Goal: Check status: Check status

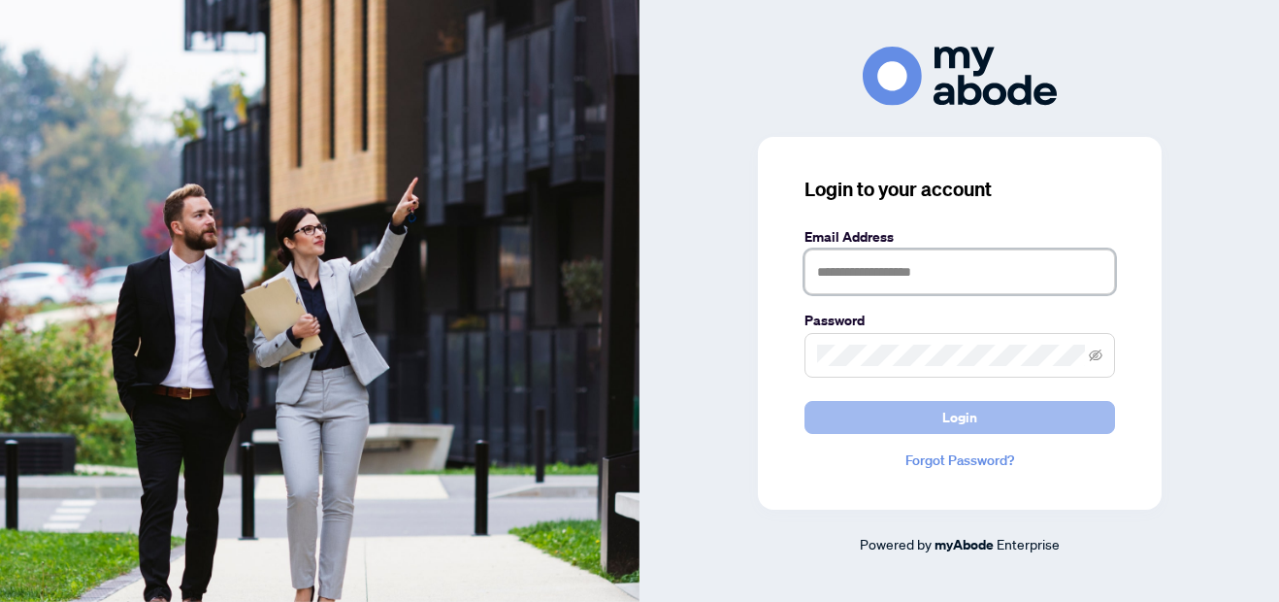
type input "**********"
click at [969, 425] on span "Login" at bounding box center [960, 417] width 35 height 31
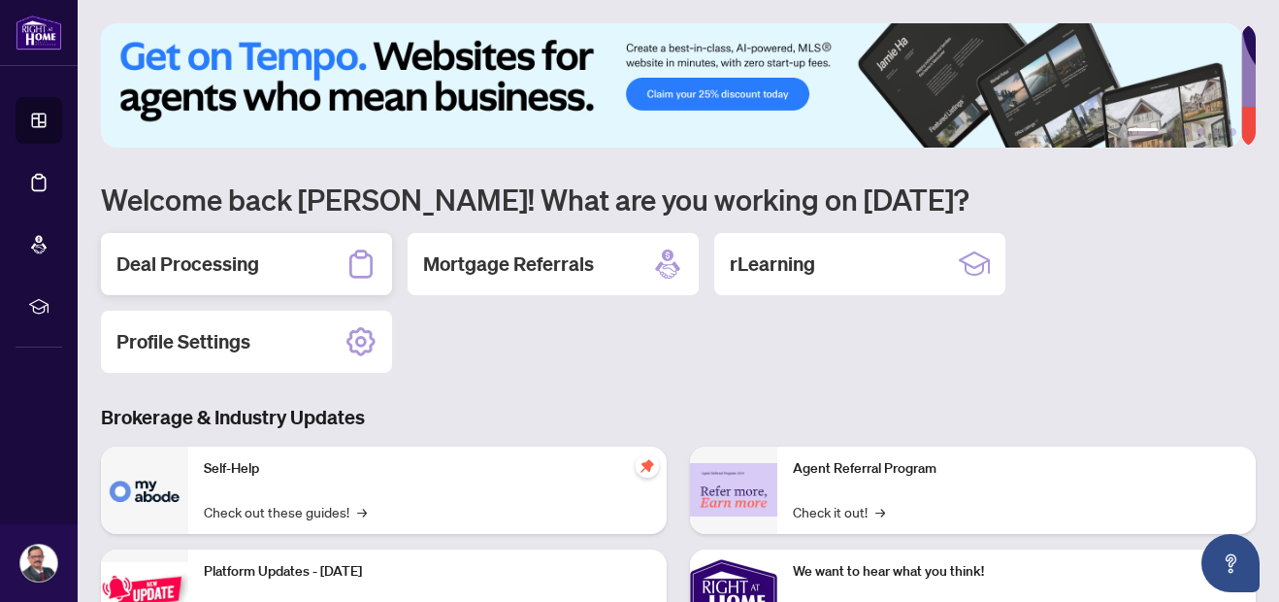
click at [247, 263] on h2 "Deal Processing" at bounding box center [187, 263] width 143 height 27
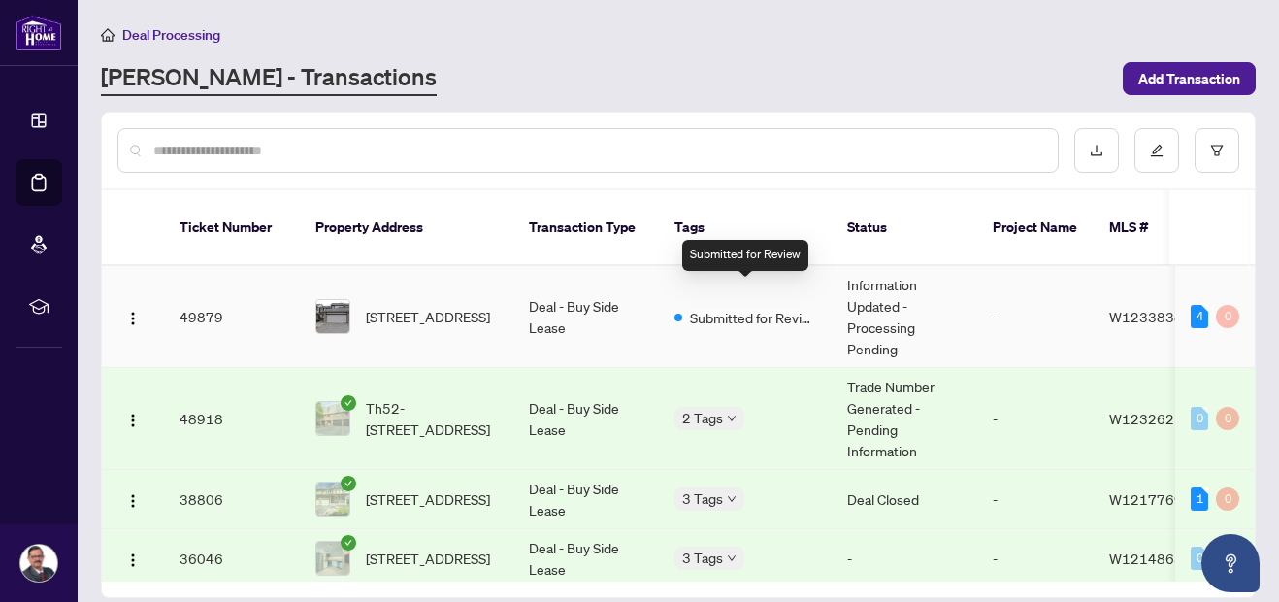
click at [732, 307] on span "Submitted for Review" at bounding box center [753, 317] width 126 height 21
